Goal: Transaction & Acquisition: Obtain resource

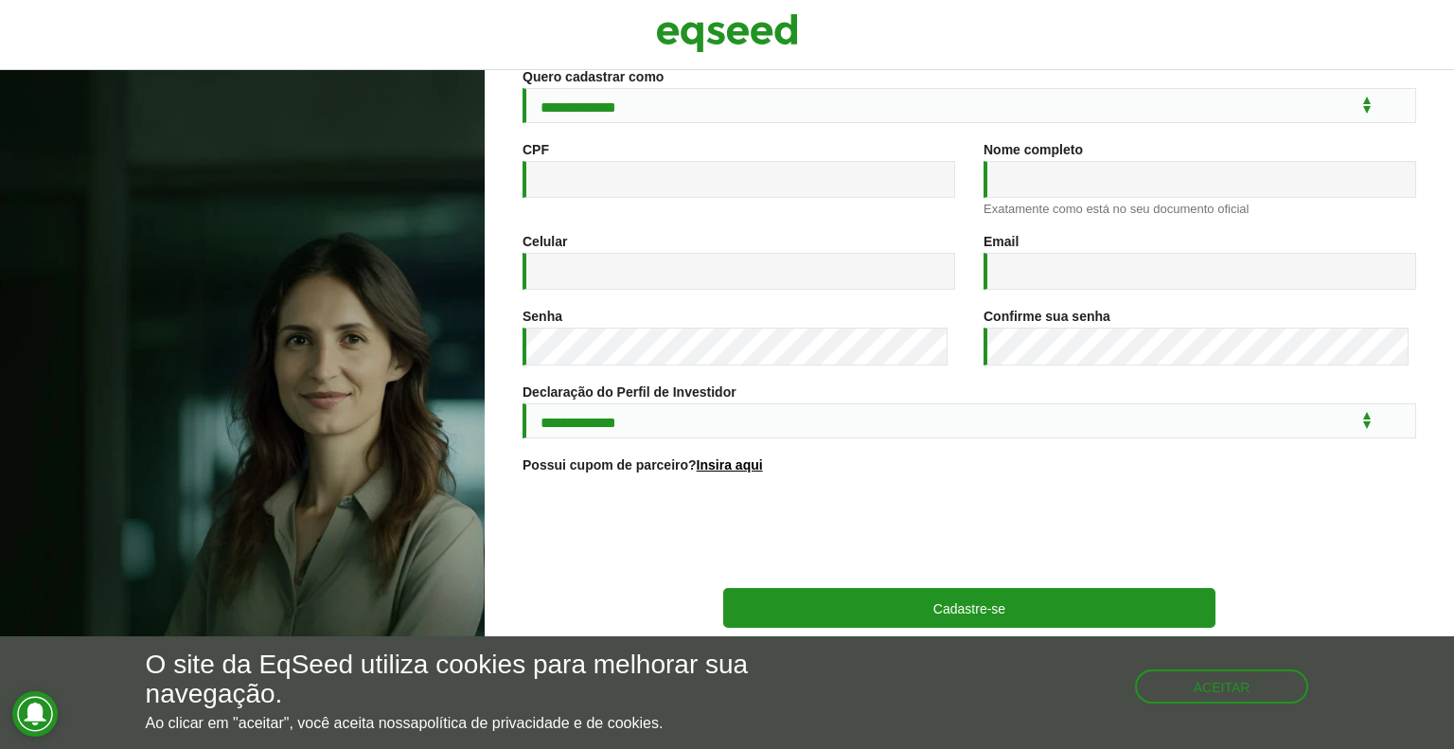
scroll to position [223, 0]
click at [1200, 690] on button "Aceitar" at bounding box center [1224, 684] width 170 height 30
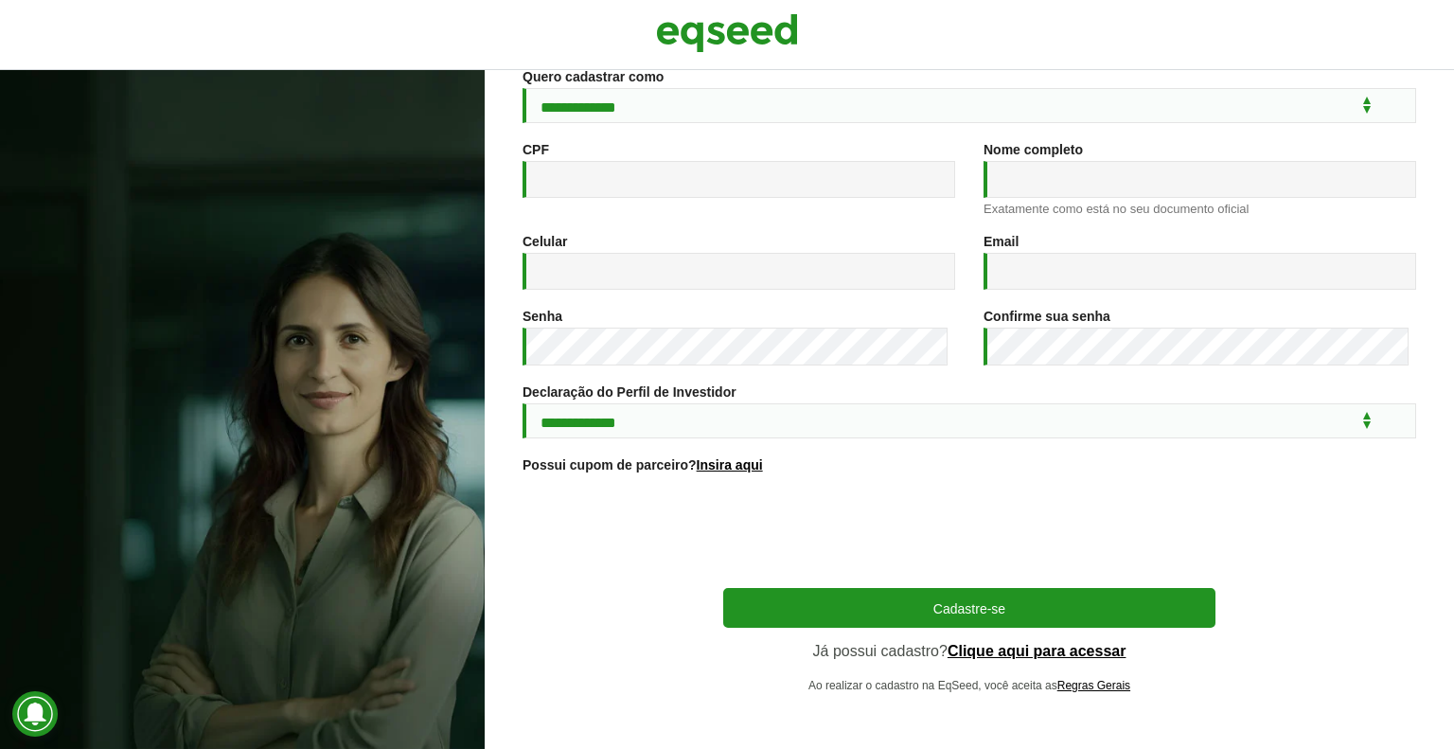
scroll to position [0, 0]
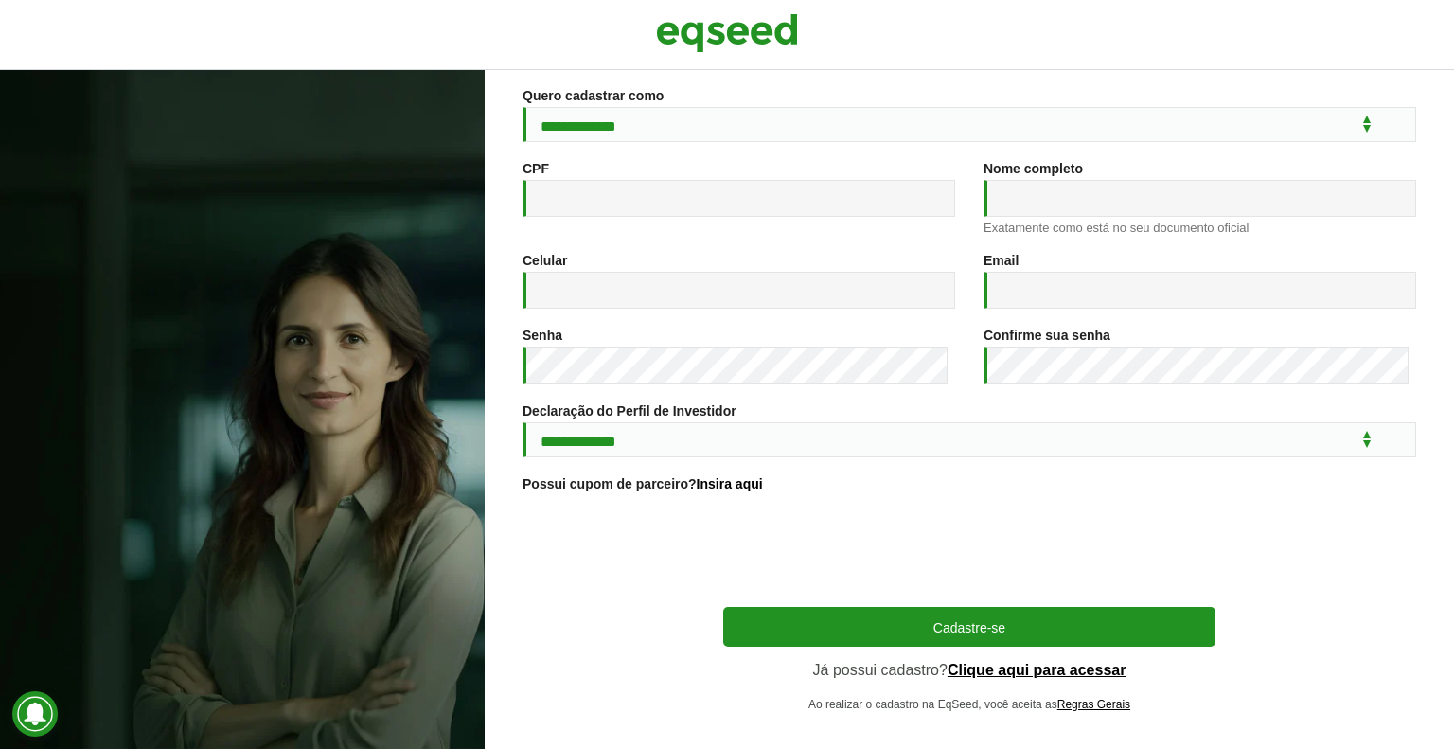
scroll to position [223, 0]
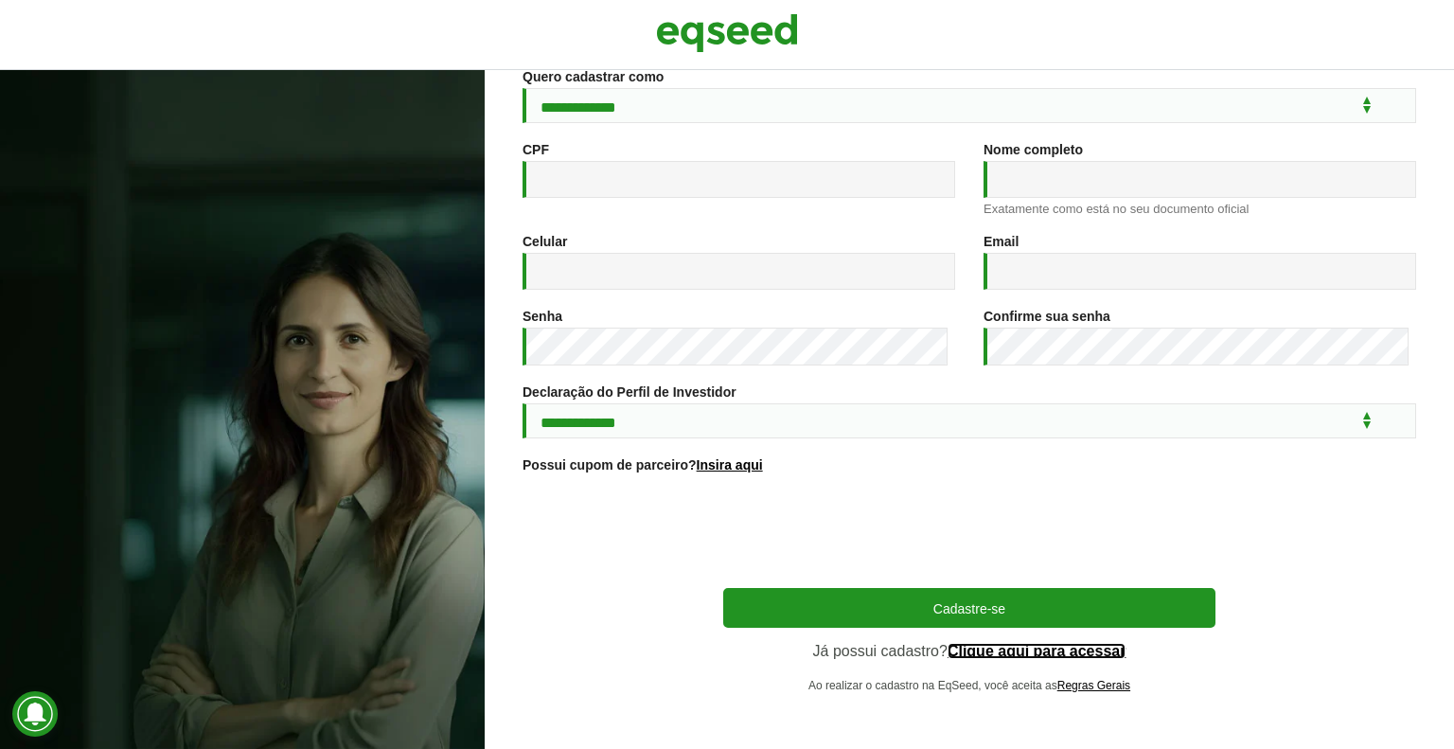
click at [1006, 647] on link "Clique aqui para acessar" at bounding box center [1036, 651] width 179 height 15
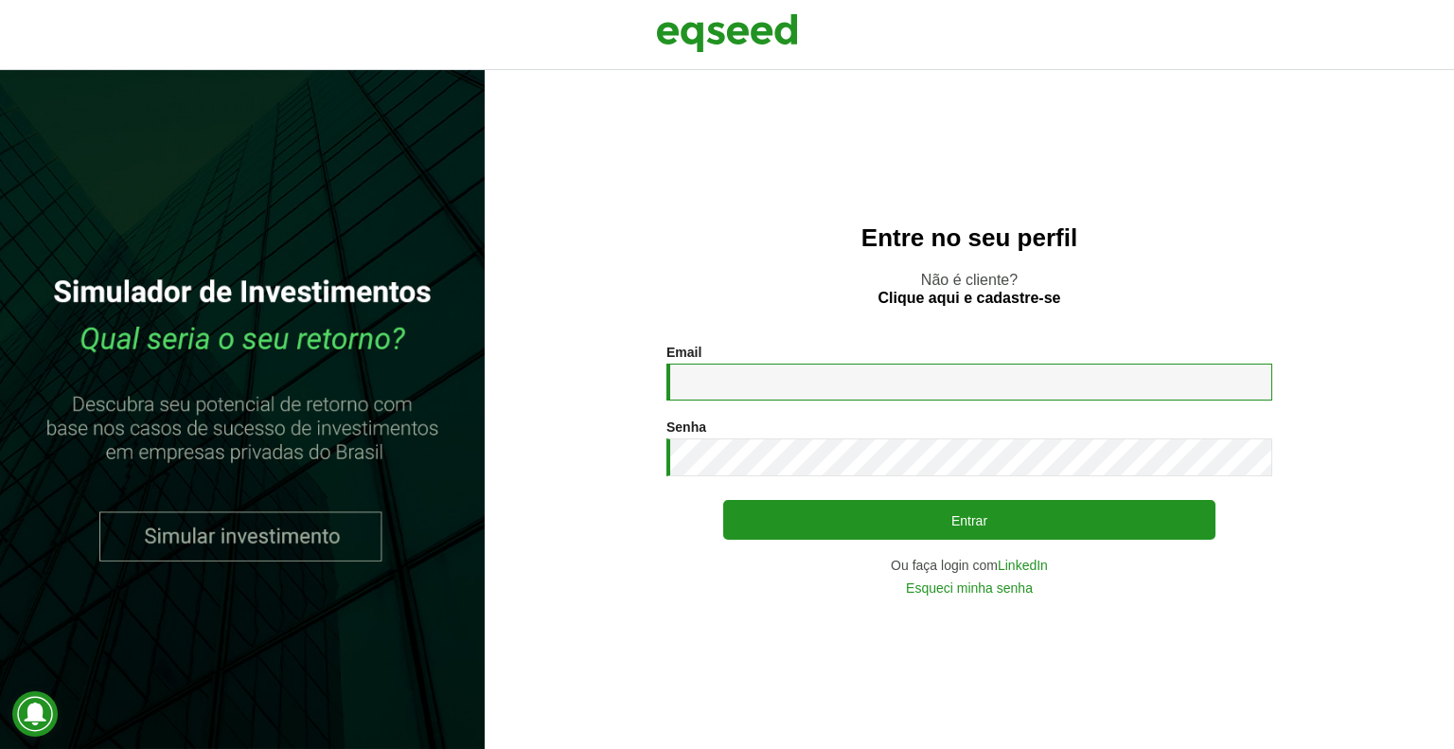
click at [753, 385] on input "Email *" at bounding box center [969, 381] width 606 height 37
click at [1034, 562] on link "LinkedIn" at bounding box center [1023, 564] width 50 height 13
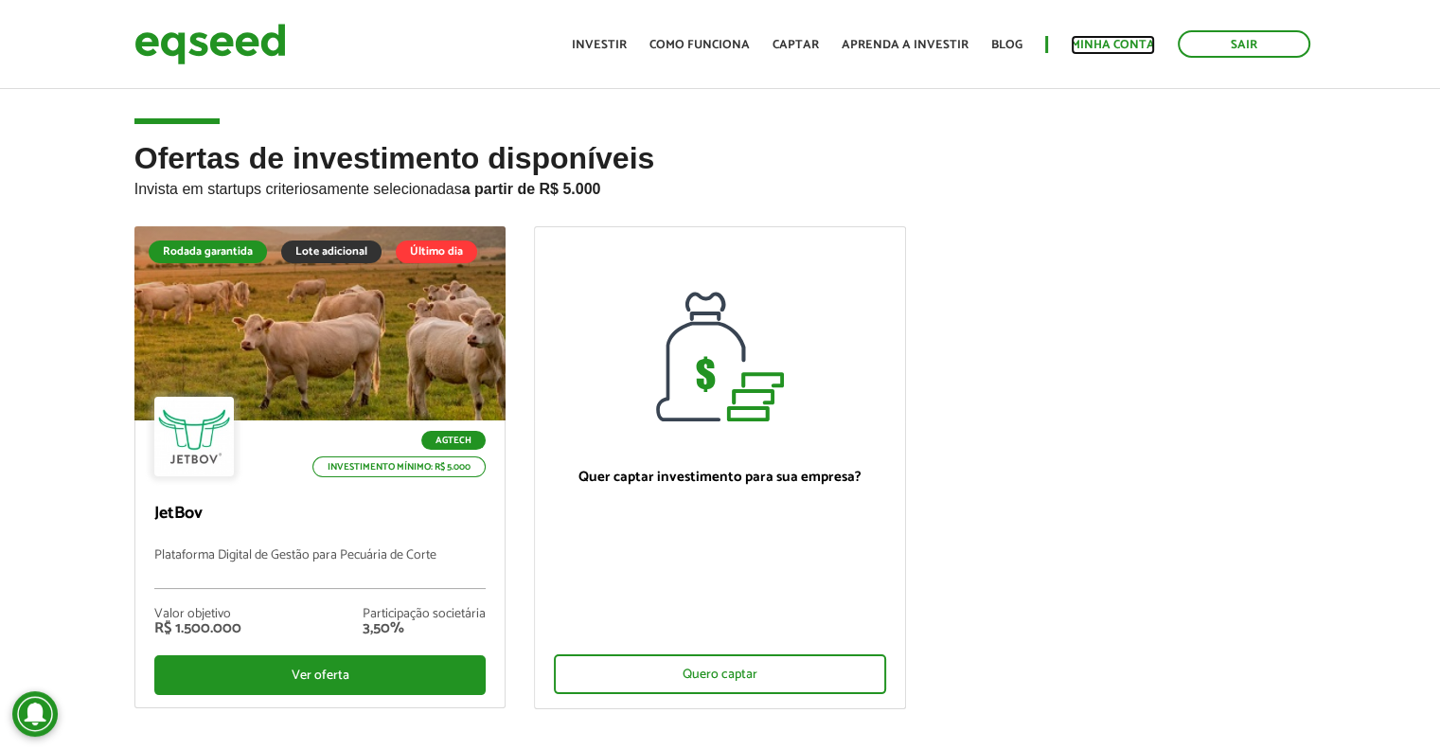
click at [1113, 41] on link "Minha conta" at bounding box center [1112, 45] width 84 height 12
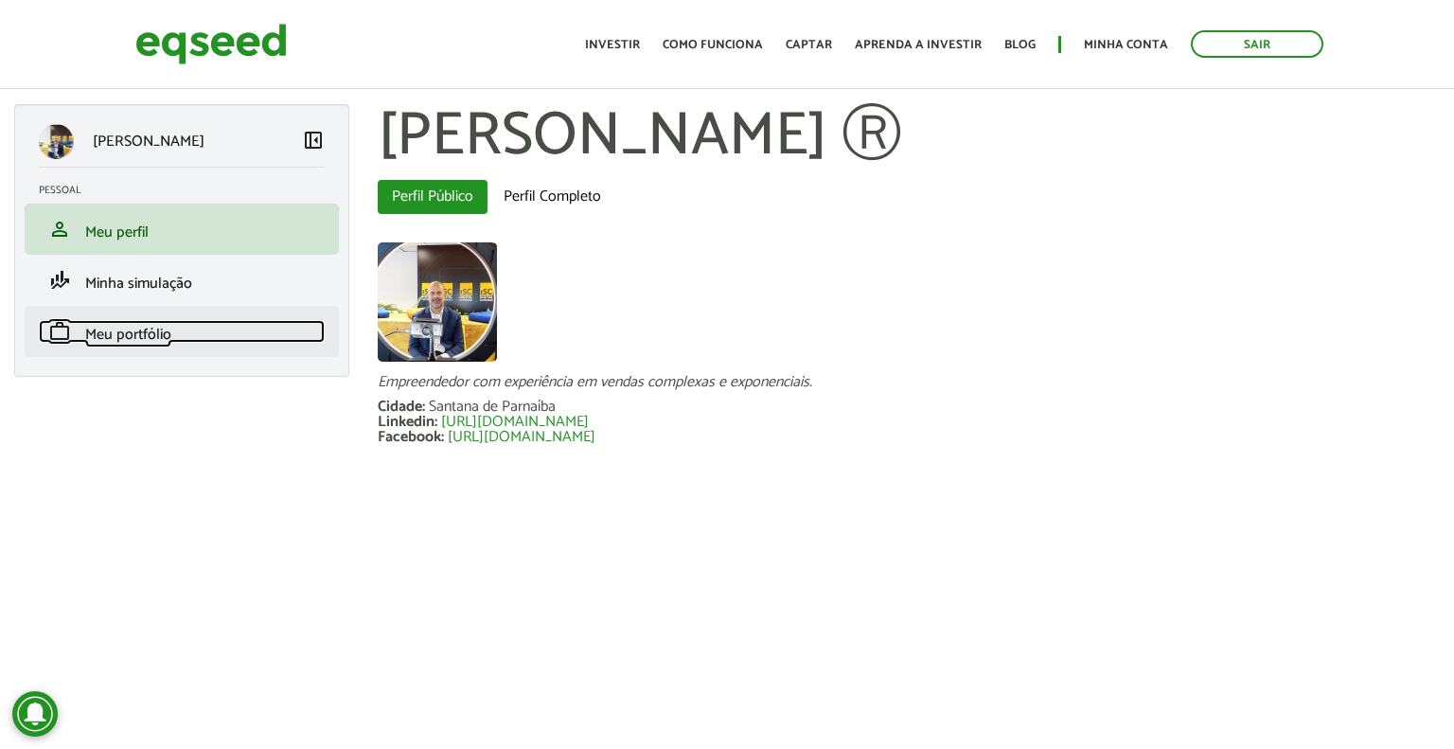
click at [132, 338] on span "Meu portfólio" at bounding box center [128, 335] width 86 height 26
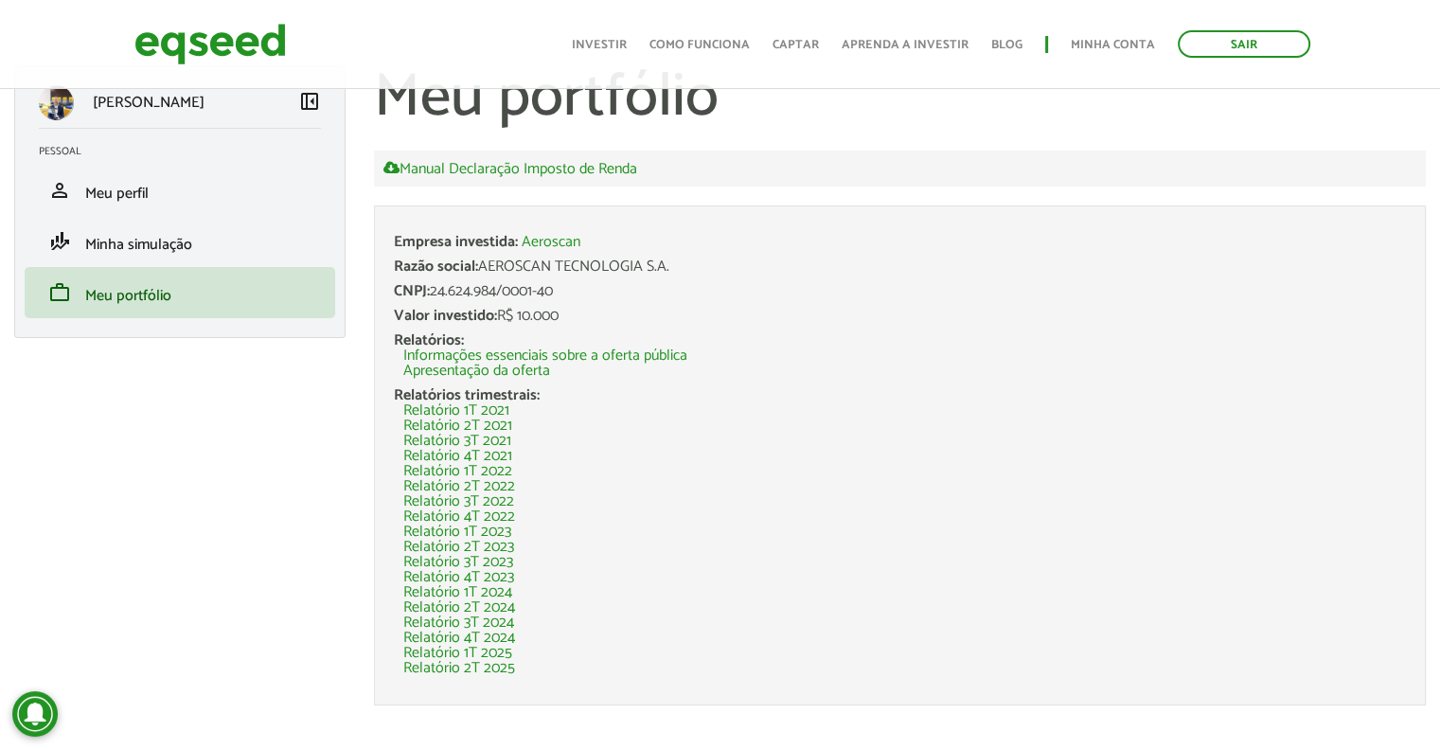
scroll to position [61, 0]
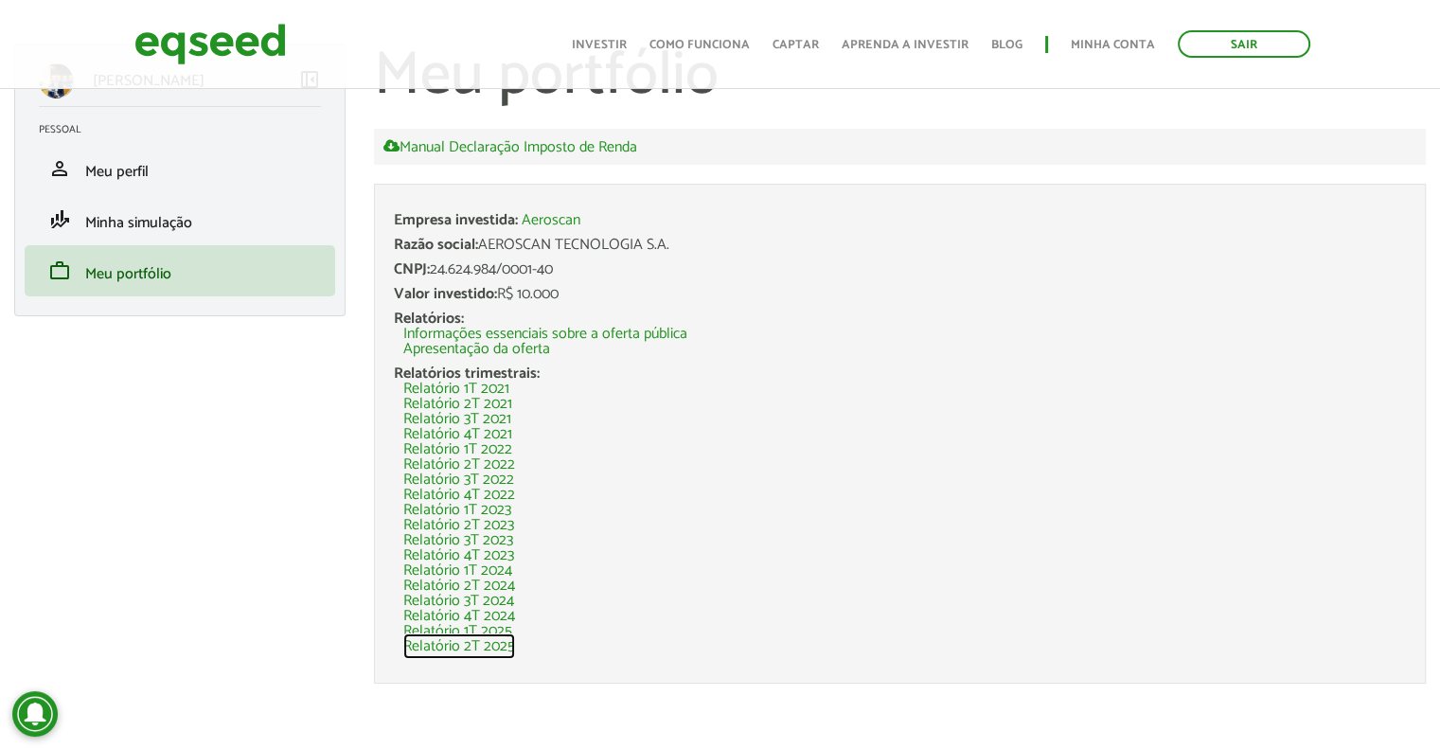
click at [442, 643] on link "Relatório 2T 2025" at bounding box center [459, 646] width 112 height 15
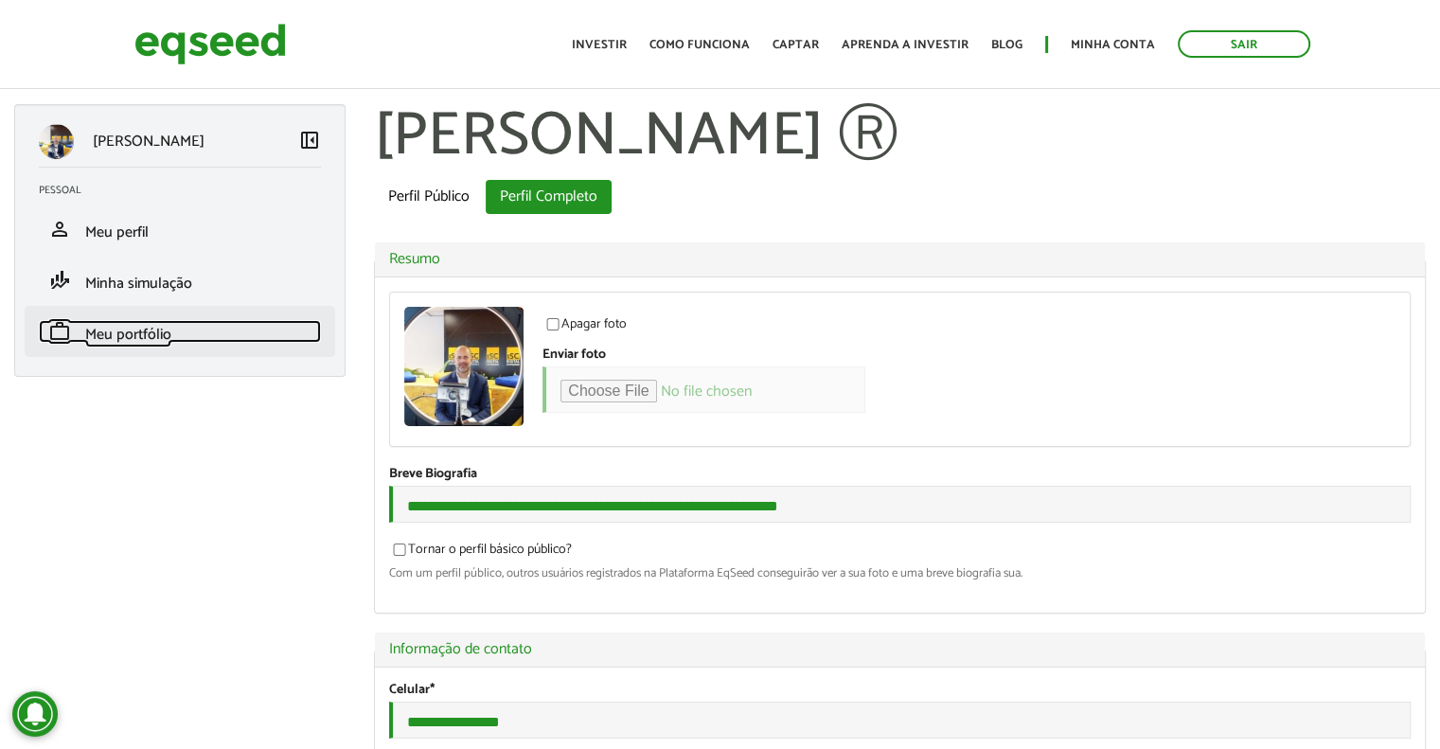
click at [144, 320] on link "work Meu portfólio" at bounding box center [180, 331] width 282 height 23
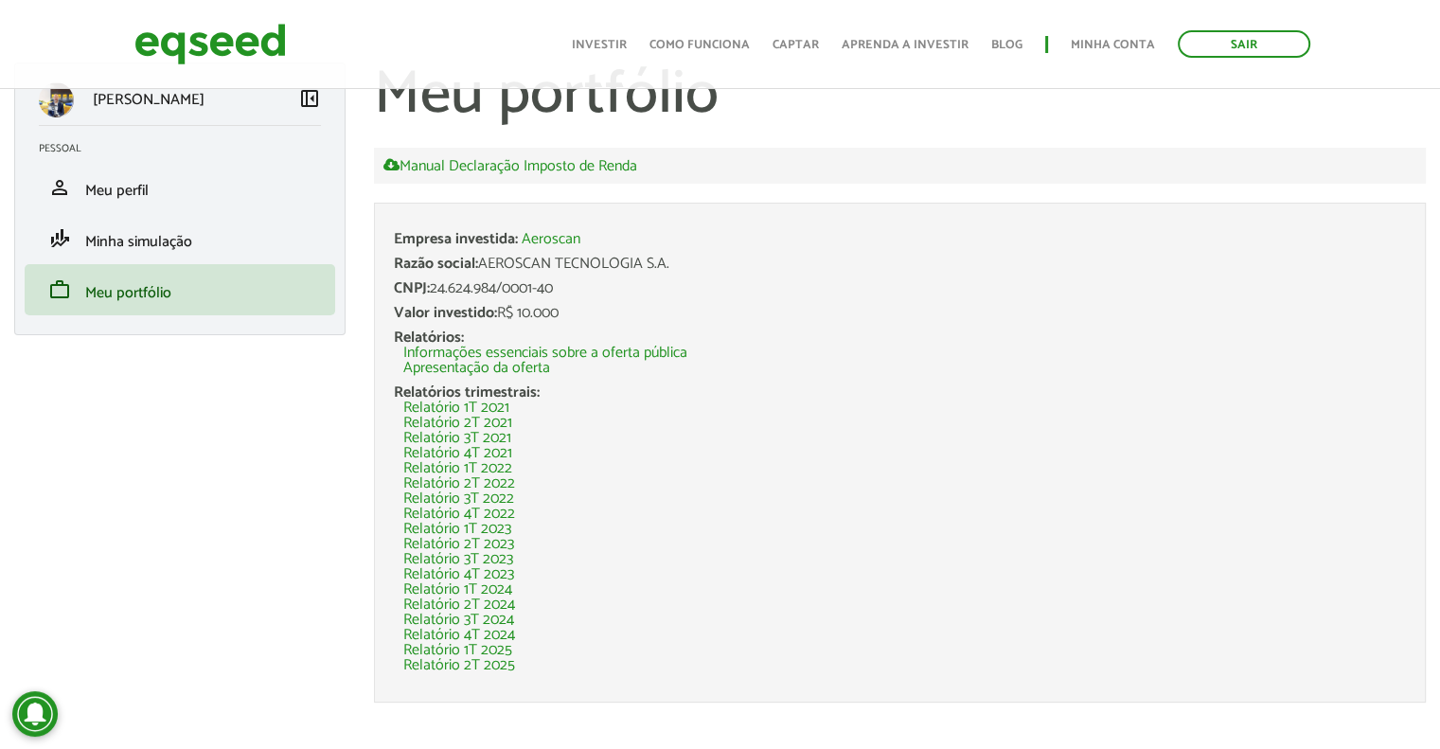
scroll to position [61, 0]
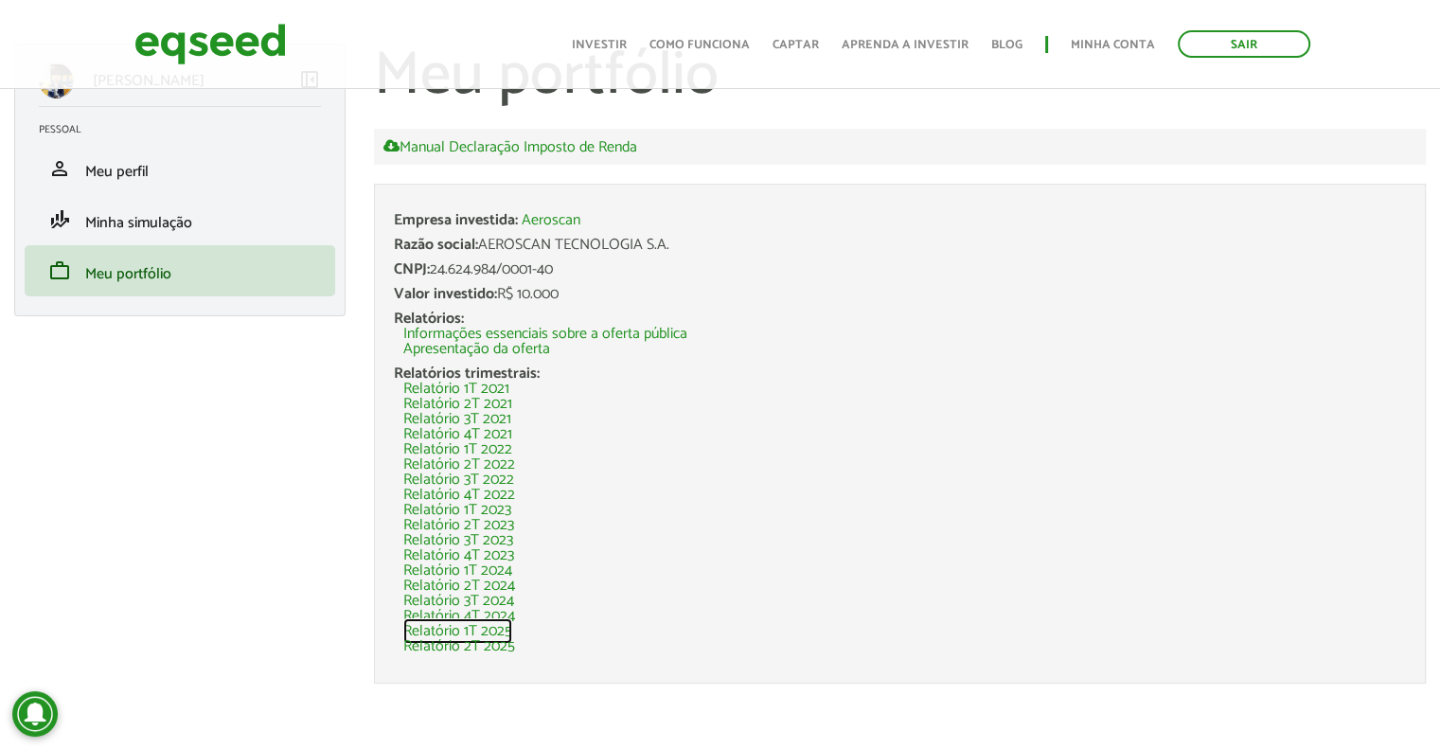
click at [451, 626] on link "Relatório 1T 2025" at bounding box center [457, 631] width 109 height 15
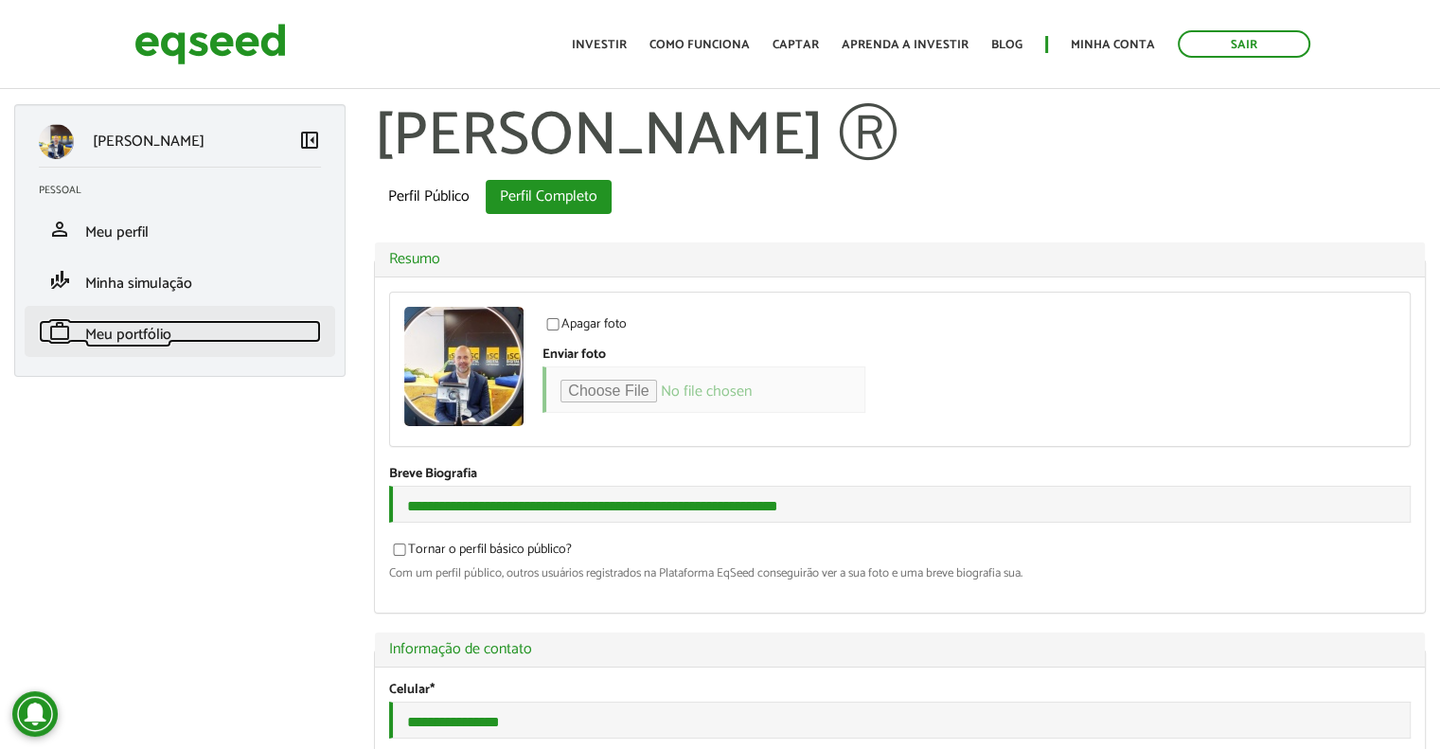
click at [132, 328] on span "Meu portfólio" at bounding box center [128, 335] width 86 height 26
